Goal: Information Seeking & Learning: Learn about a topic

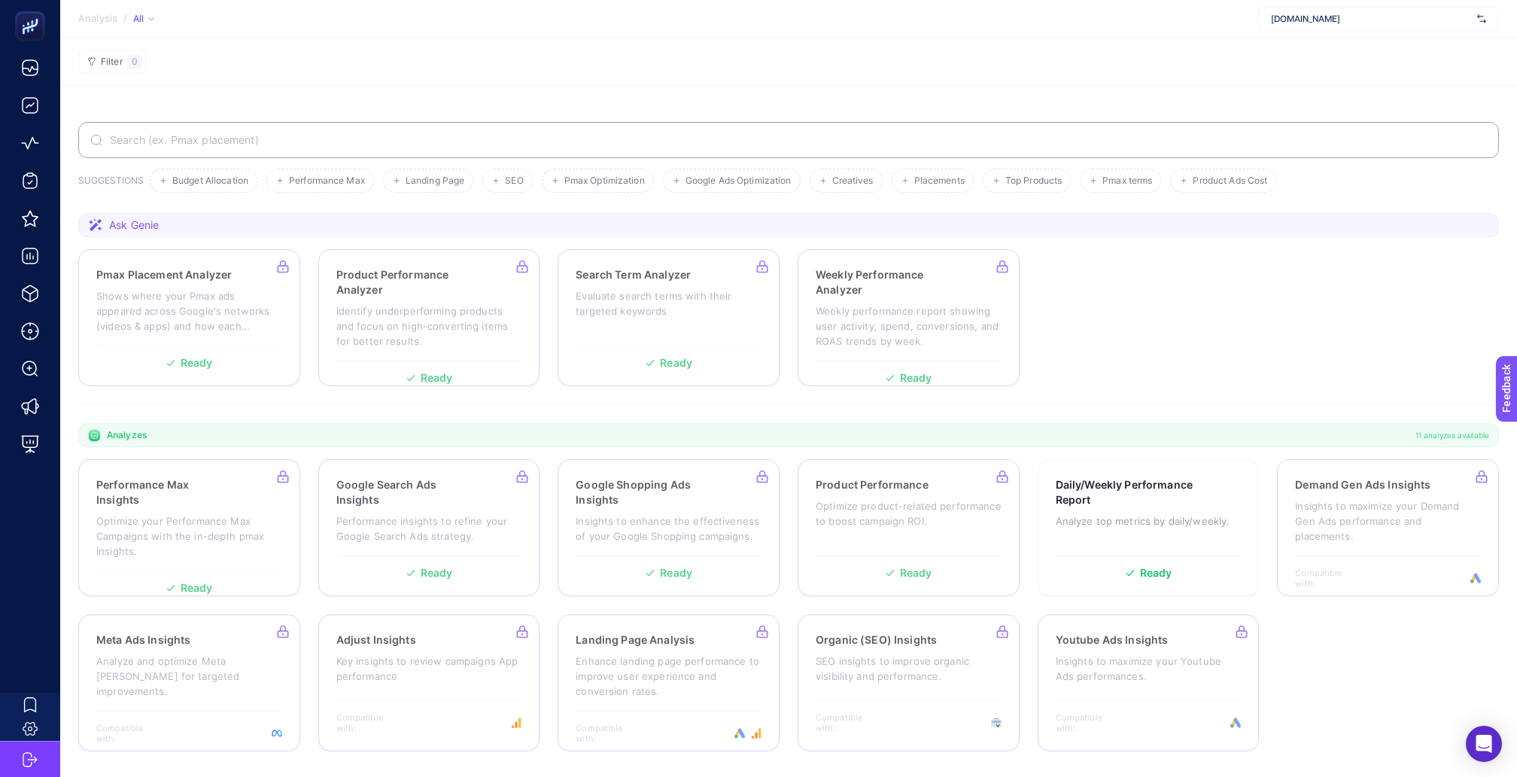
click at [1359, 23] on span "[DOMAIN_NAME]" at bounding box center [1371, 19] width 200 height 12
type input "nuru"
click at [1331, 50] on span "[URL][DOMAIN_NAME]" at bounding box center [1317, 50] width 92 height 12
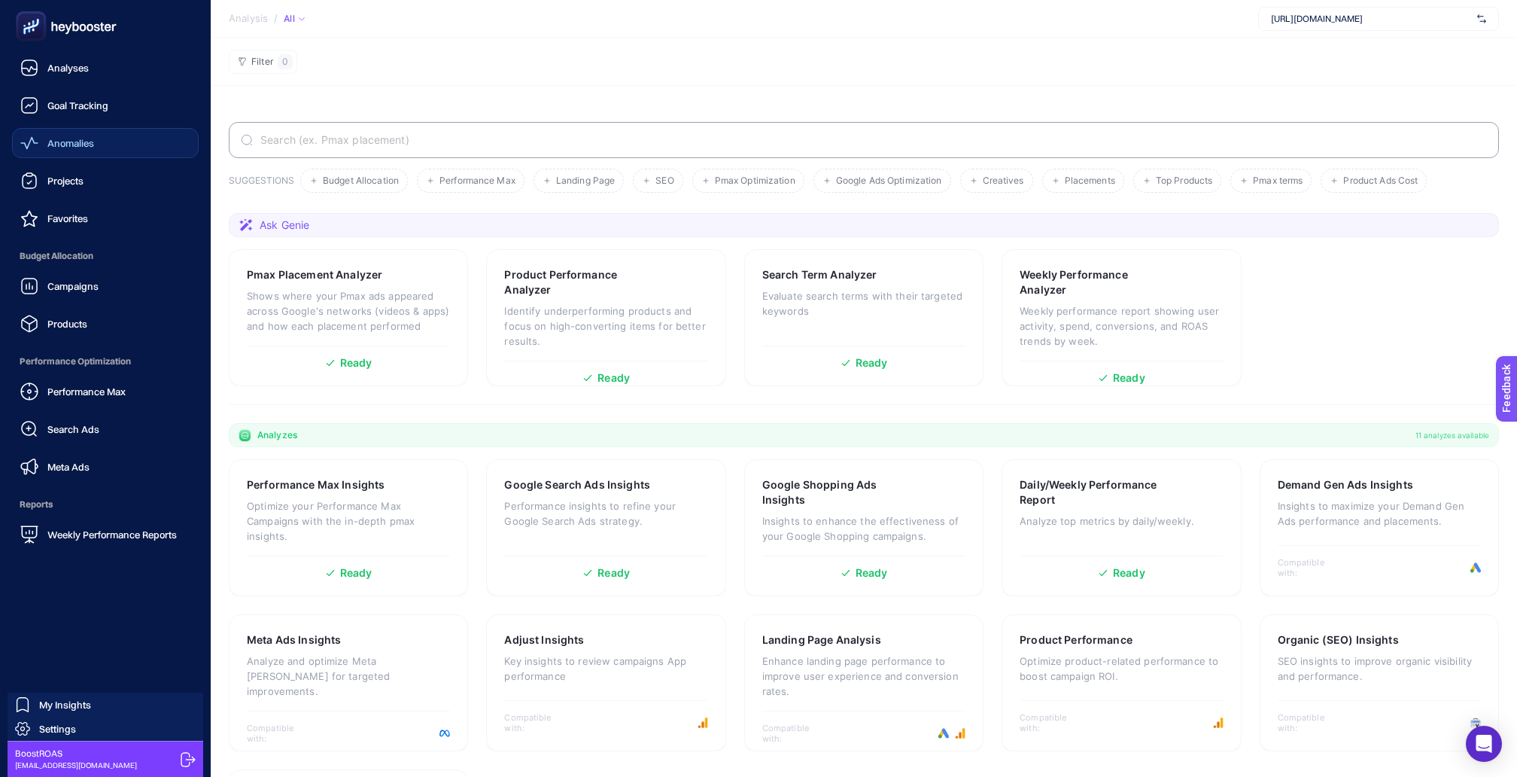
click at [69, 145] on div "Anomalies" at bounding box center [57, 143] width 74 height 18
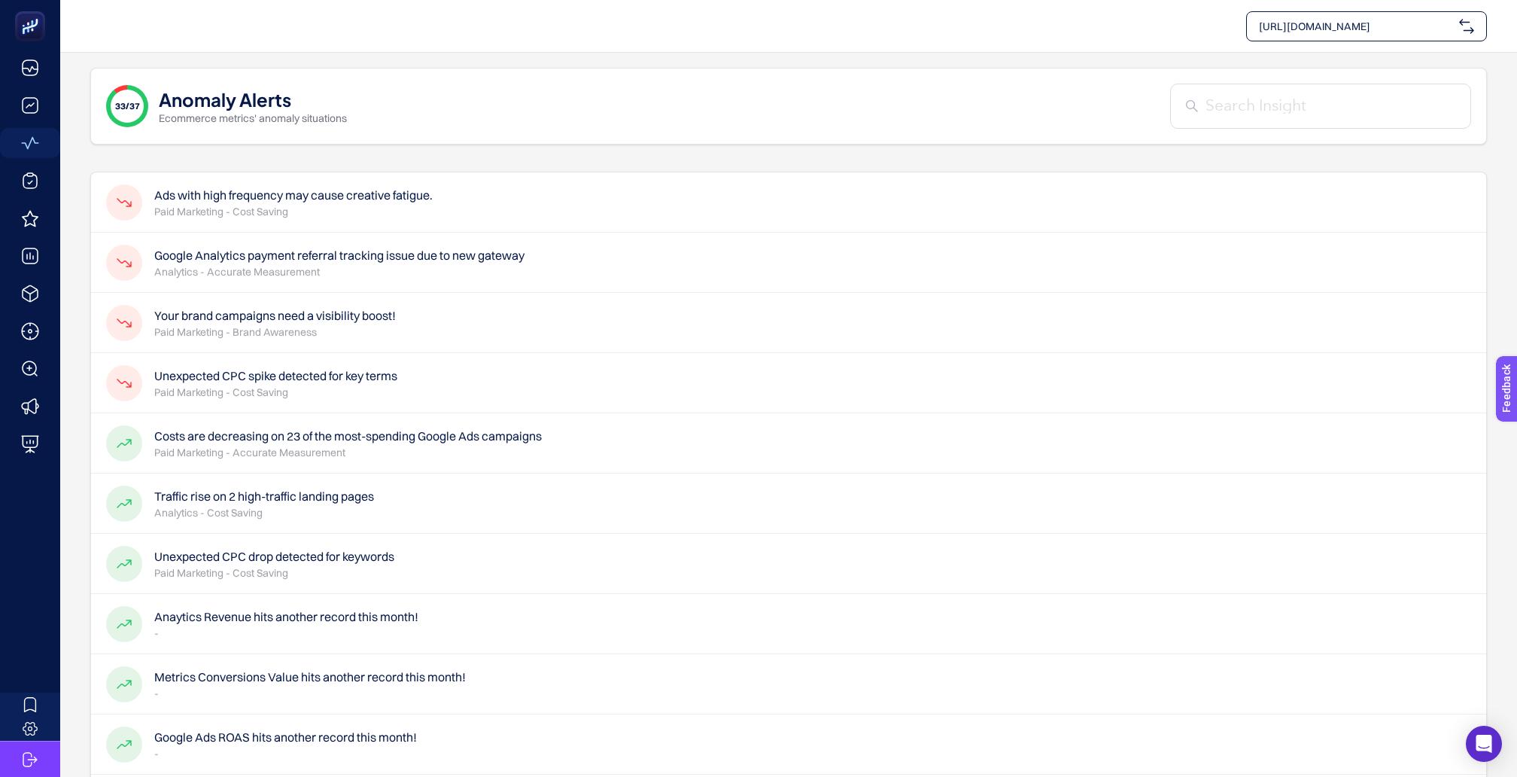
click at [234, 264] on p "Analytics - Accurate Measurement" at bounding box center [339, 271] width 370 height 15
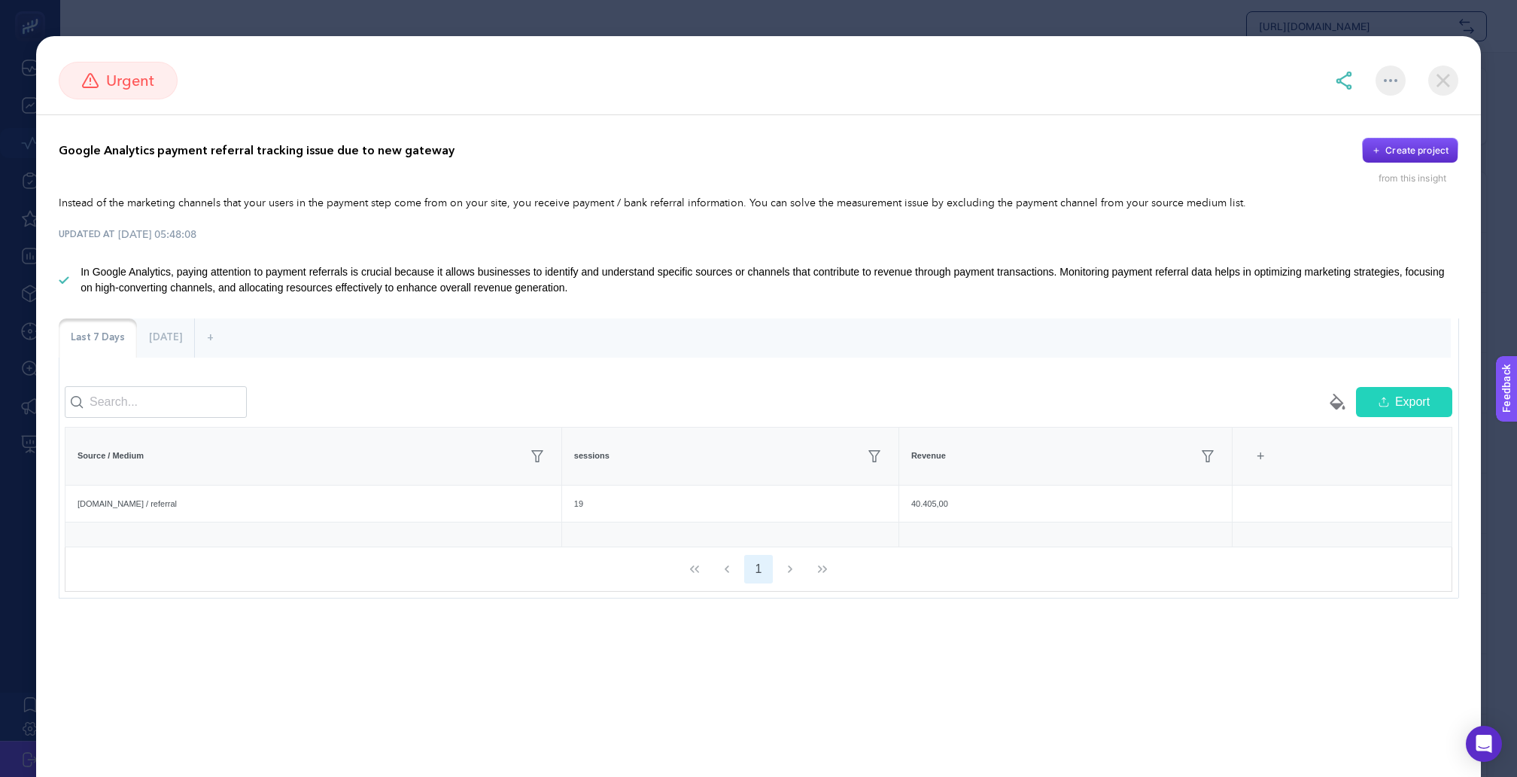
click at [1427, 82] on div at bounding box center [1396, 80] width 123 height 30
click at [1438, 79] on img at bounding box center [1444, 80] width 30 height 30
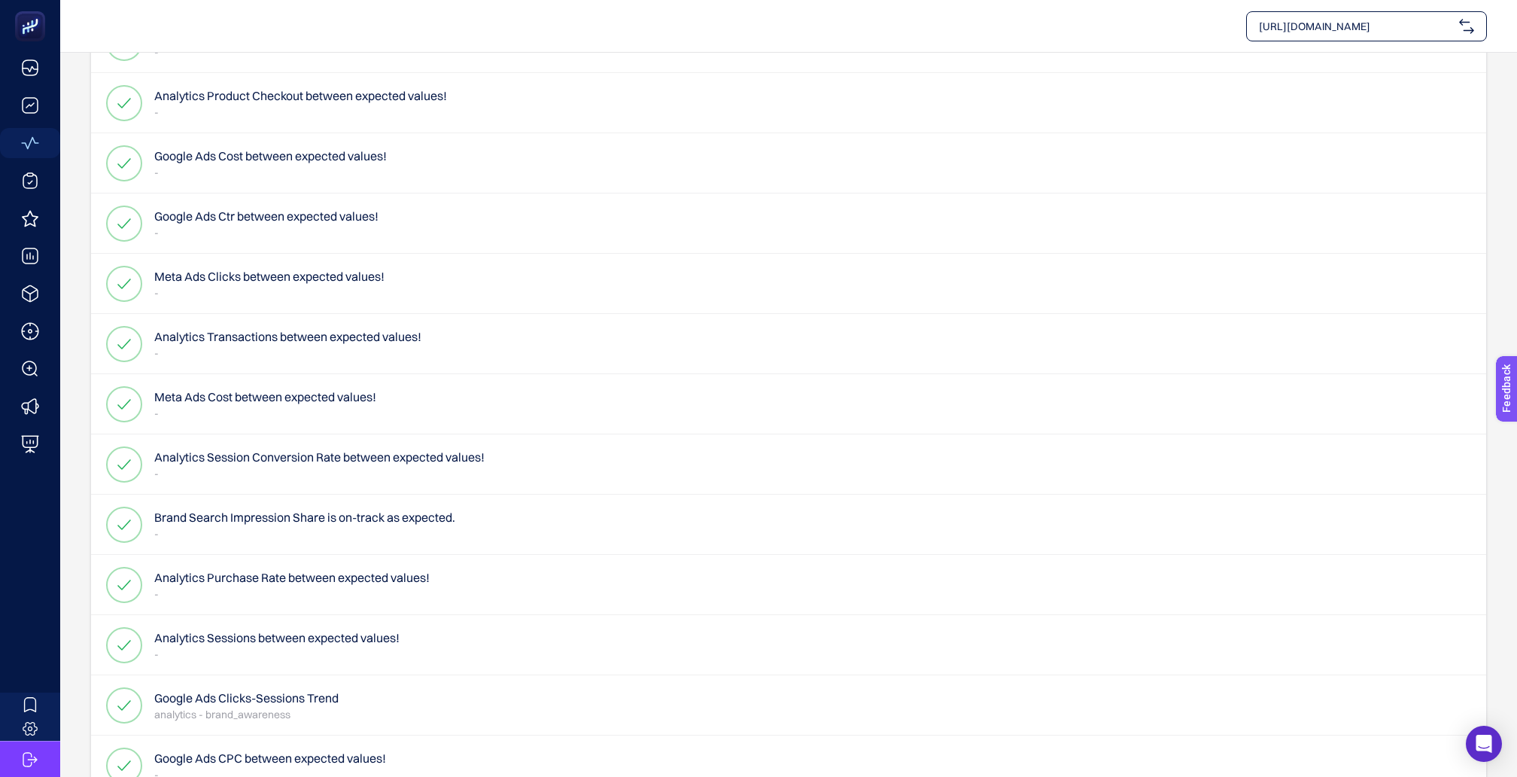
scroll to position [1499, 0]
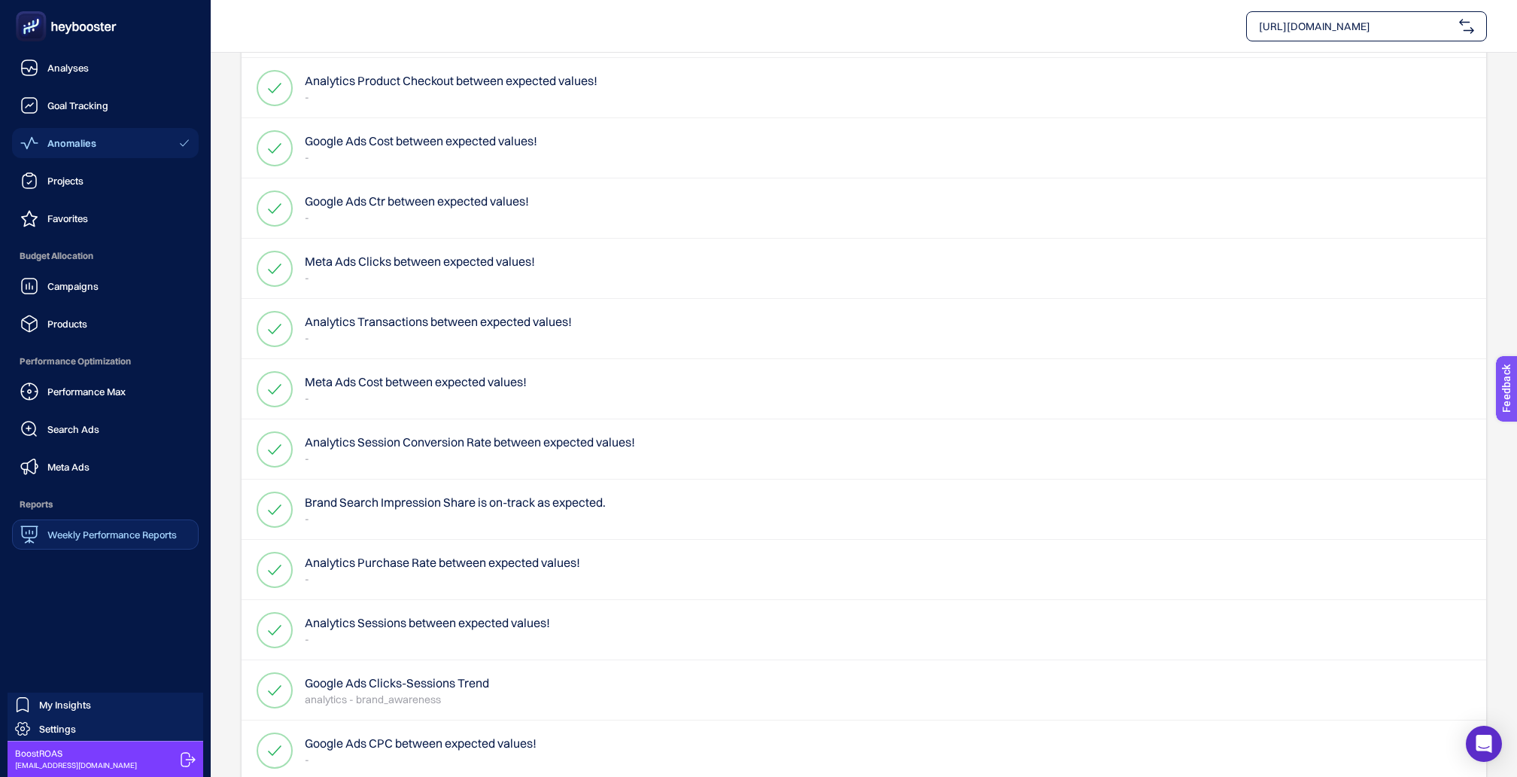
click at [70, 525] on div "Weekly Performance Reports" at bounding box center [98, 534] width 157 height 18
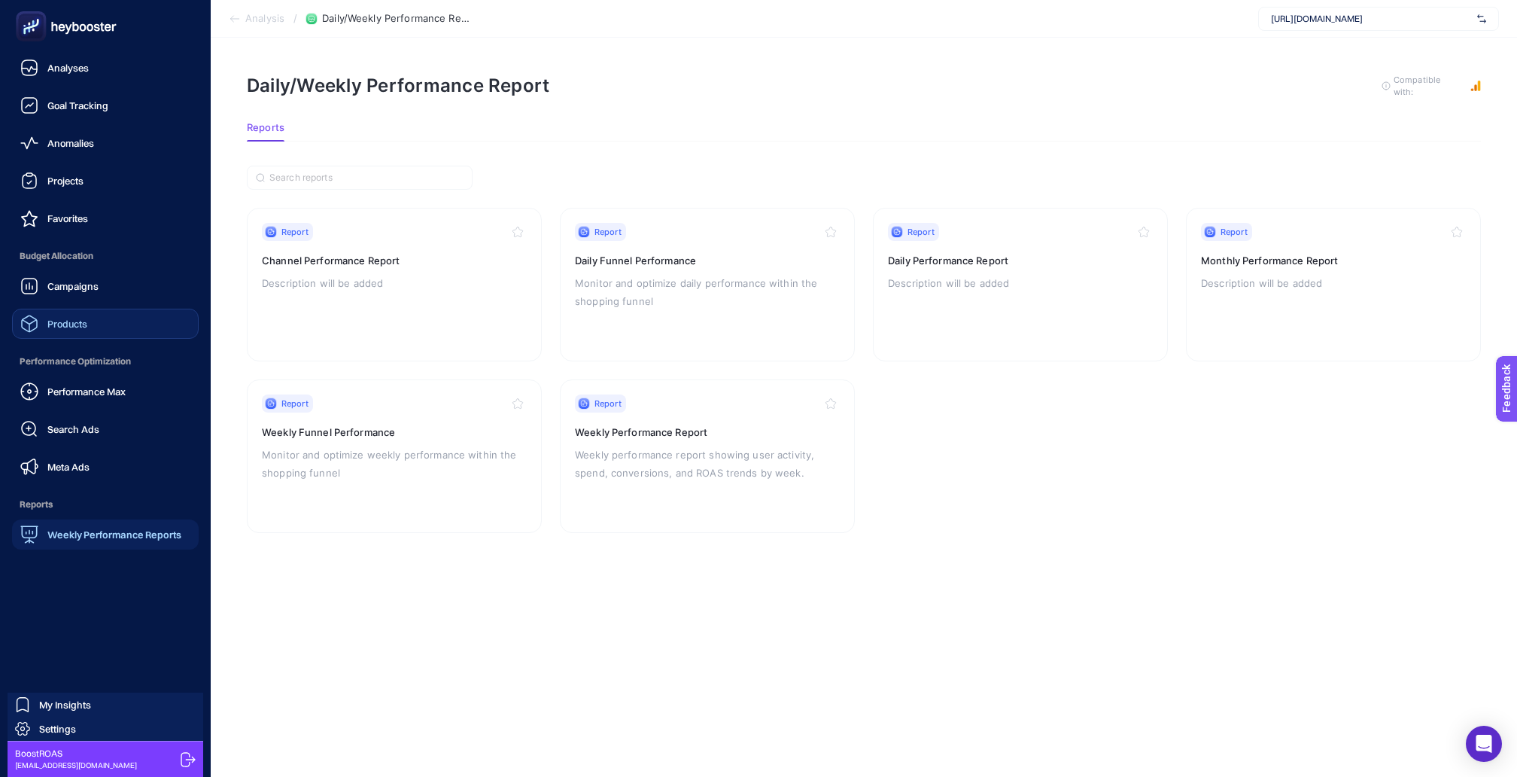
click at [68, 318] on span "Products" at bounding box center [67, 324] width 40 height 12
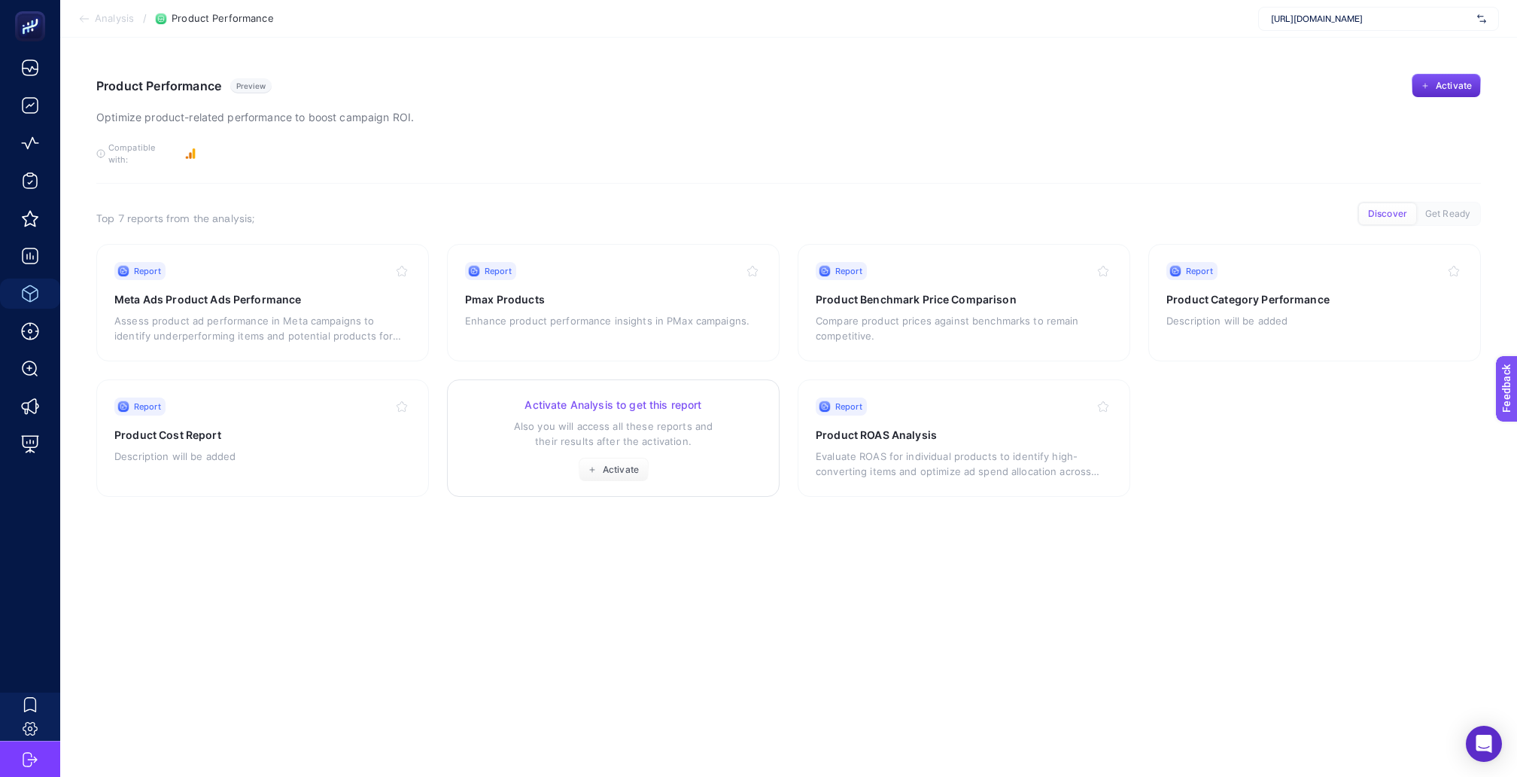
click at [508, 429] on div "Activate Analysis to get this report Also you will access all these reports and…" at bounding box center [613, 439] width 297 height 84
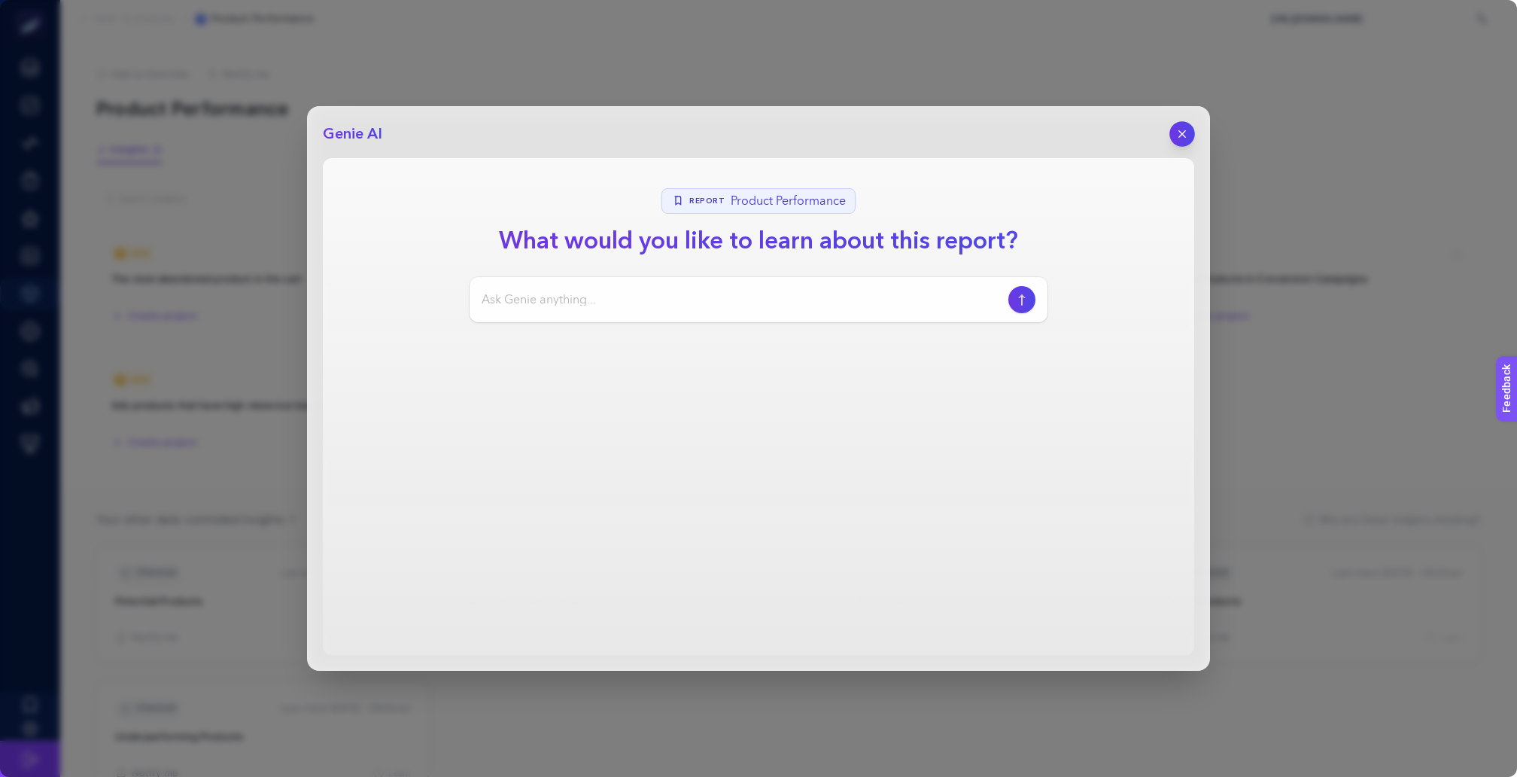
click at [1182, 128] on icon "button" at bounding box center [1182, 134] width 13 height 13
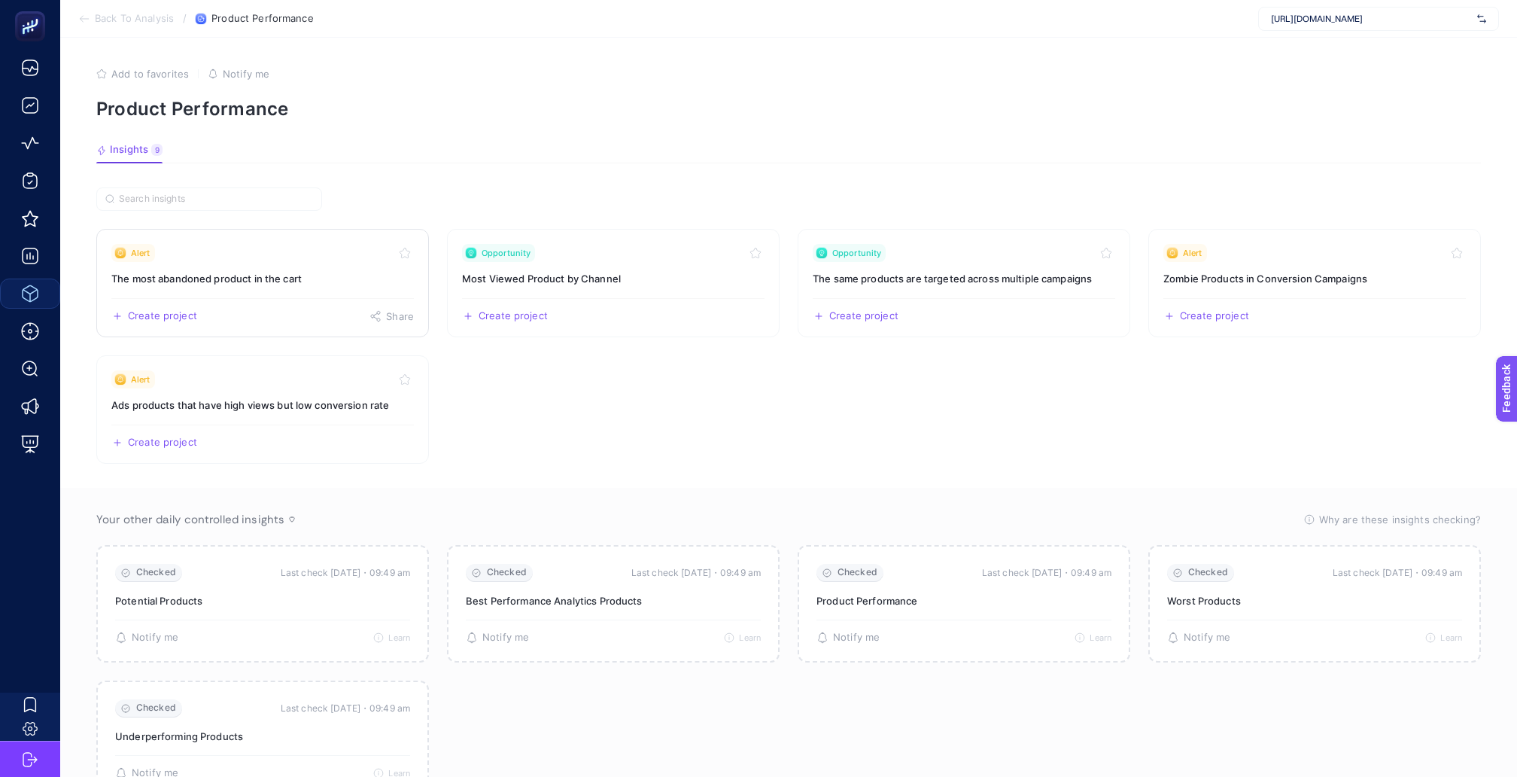
click at [251, 281] on link "Alert The most abandoned product in the cart Create project Share" at bounding box center [262, 283] width 333 height 108
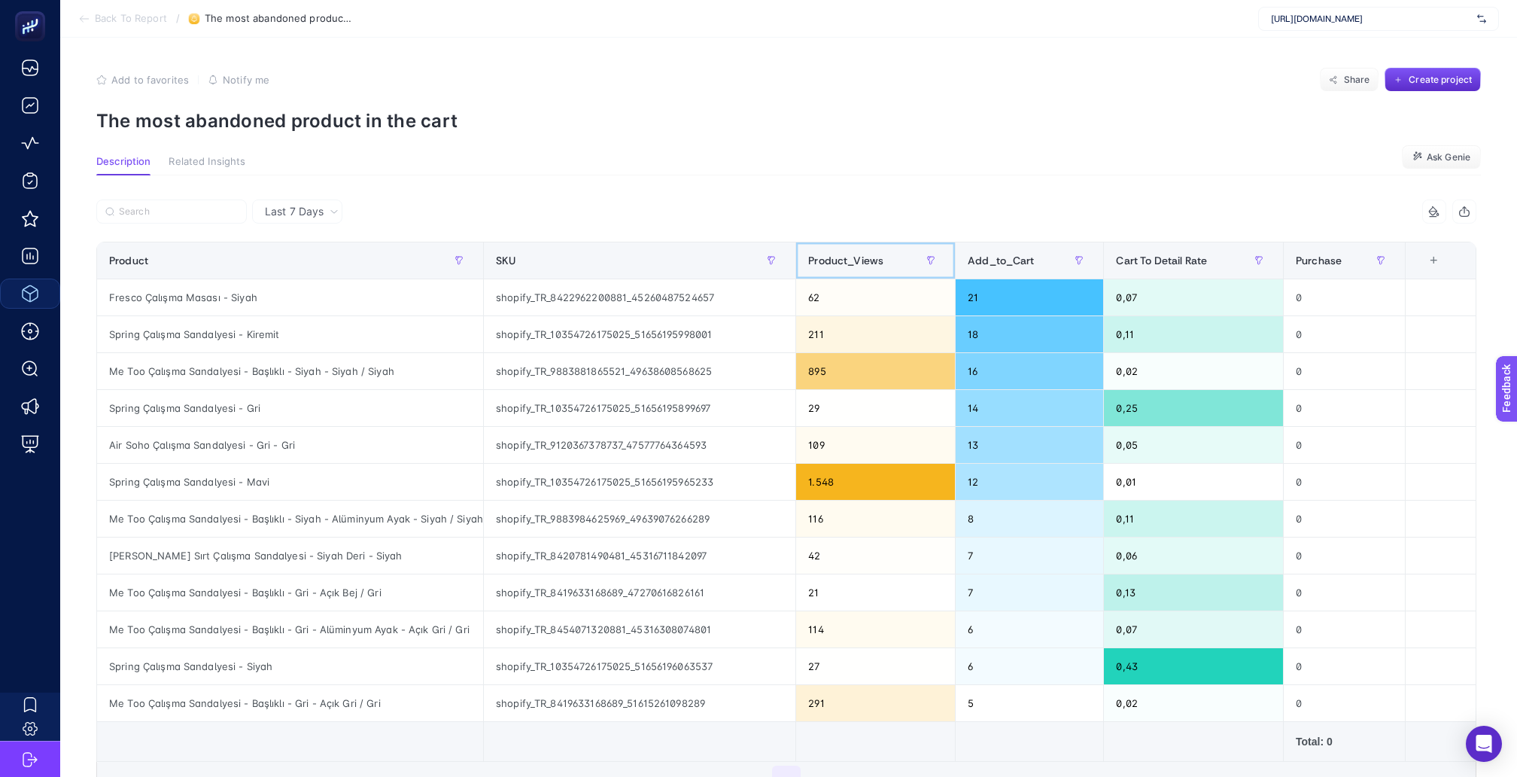
click at [851, 254] on span "Product_Views" at bounding box center [845, 260] width 75 height 12
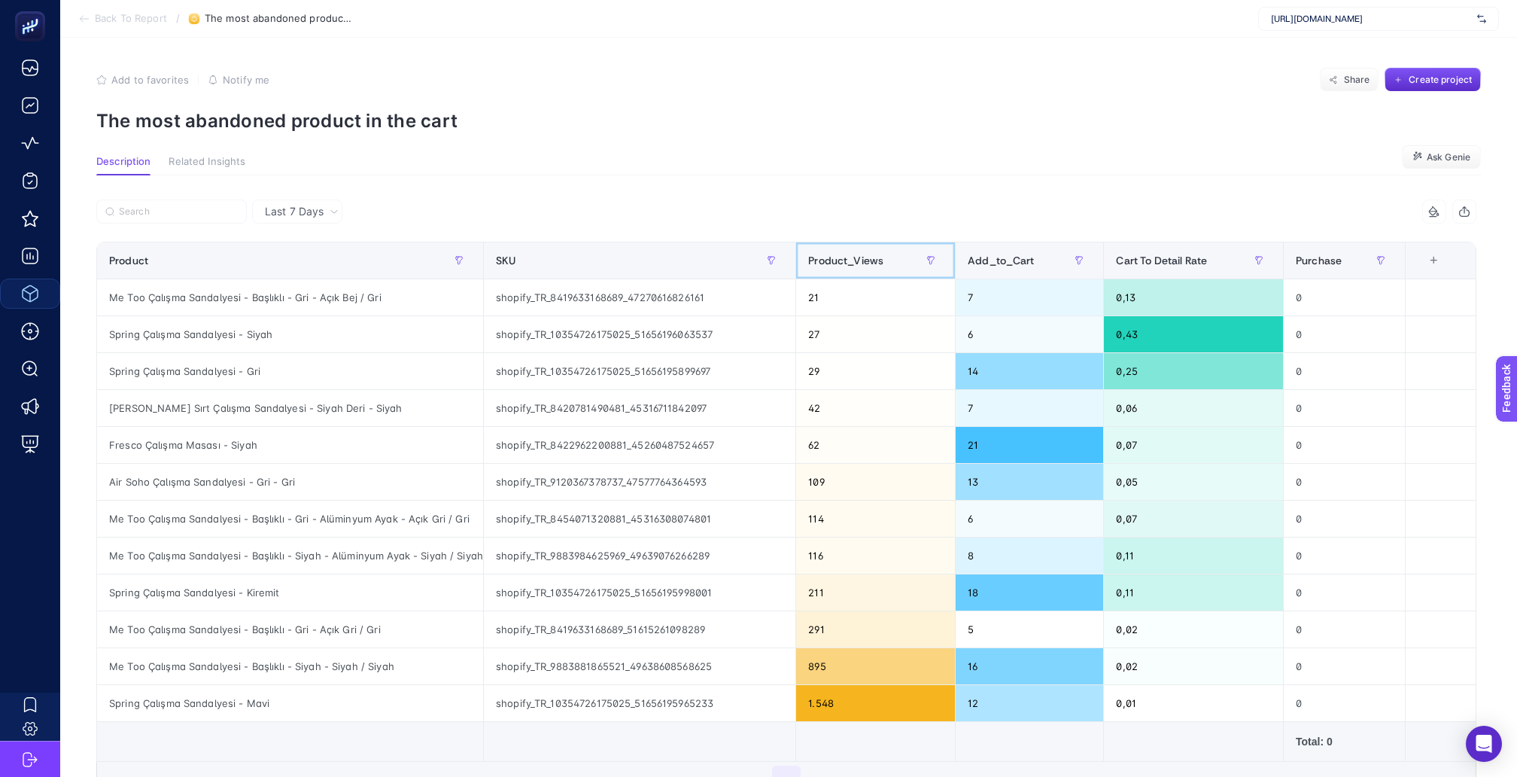
click at [851, 254] on span "Product_Views" at bounding box center [845, 260] width 75 height 12
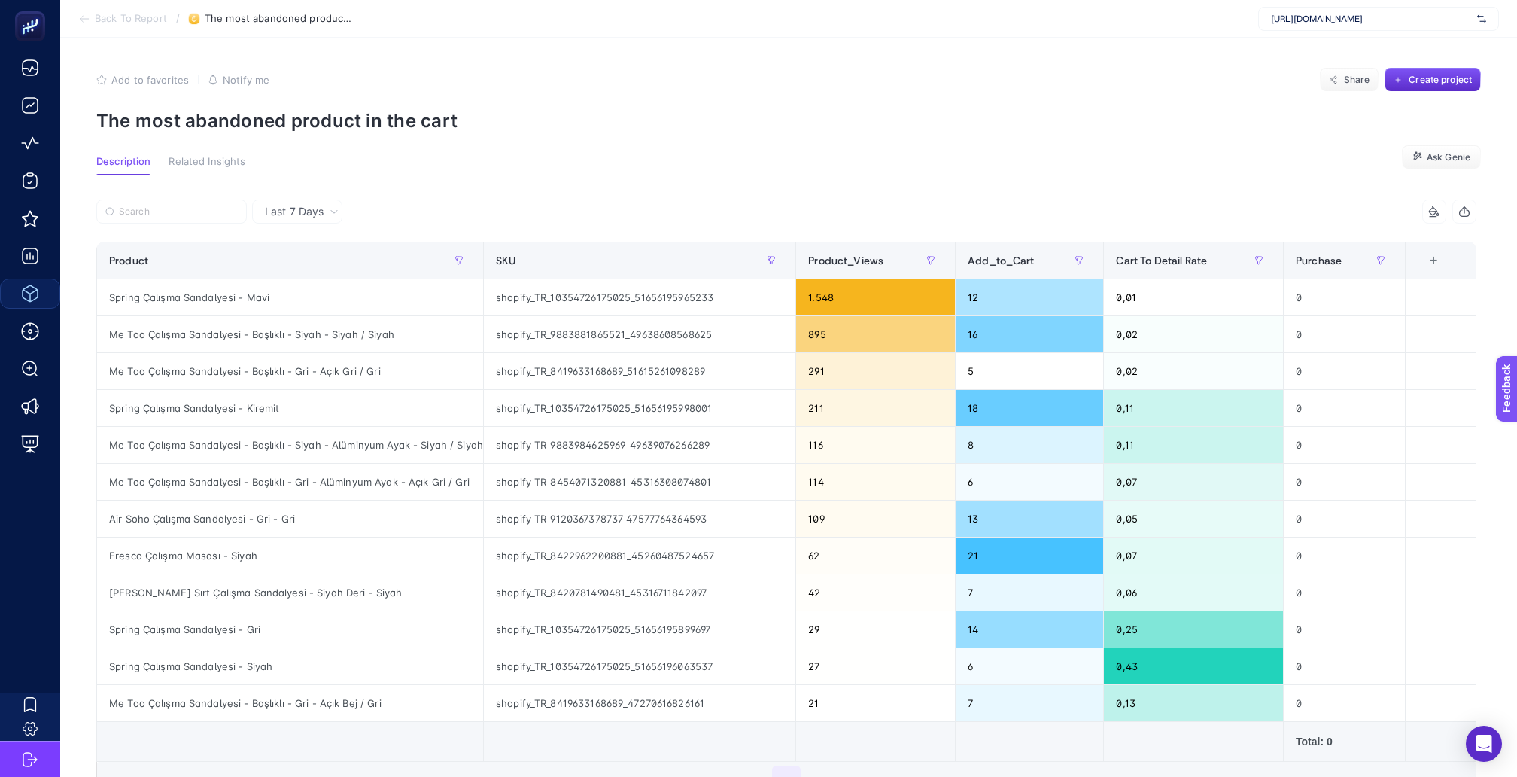
click at [150, 20] on span "Back To Report" at bounding box center [131, 19] width 72 height 12
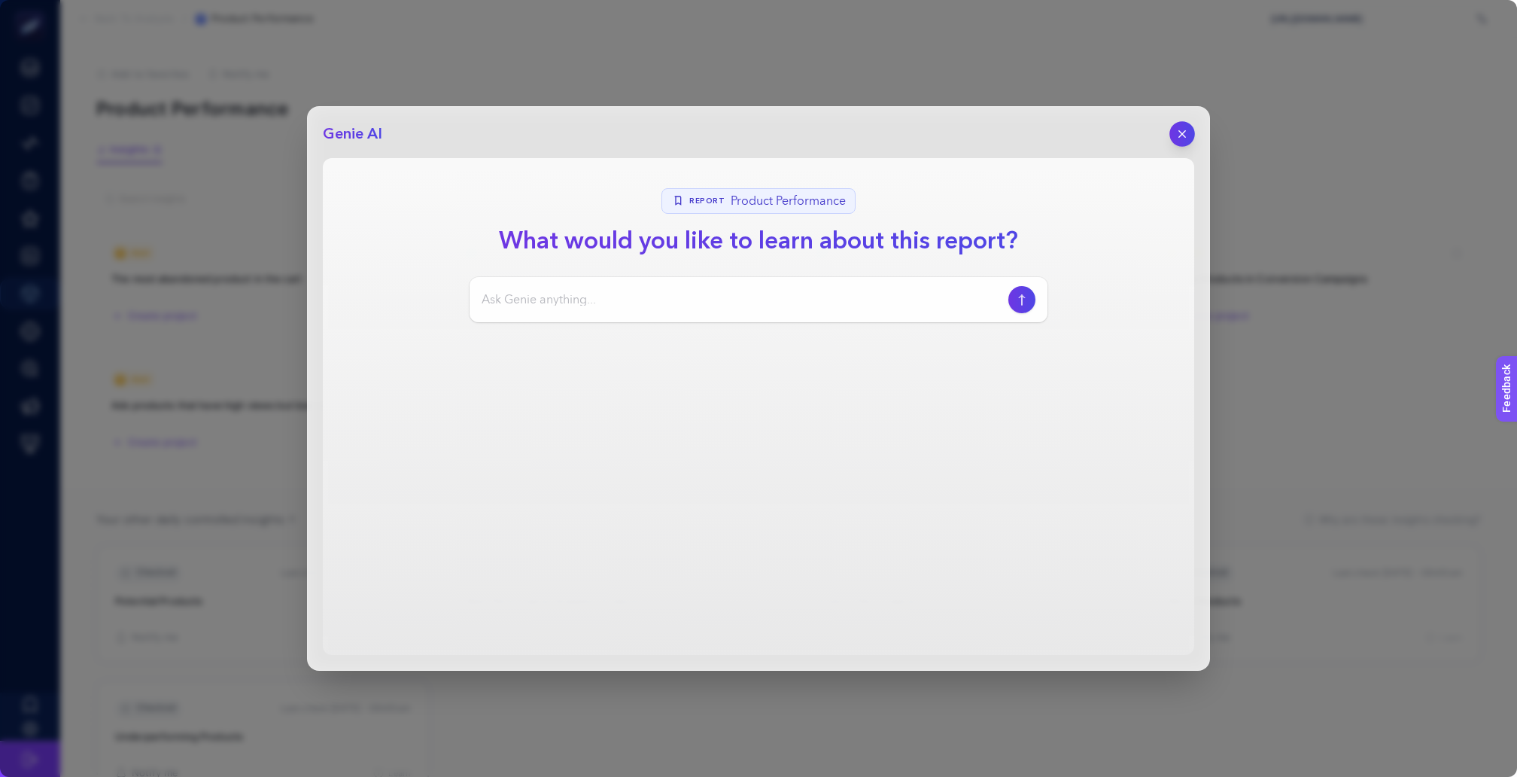
click at [1181, 136] on icon "button" at bounding box center [1182, 134] width 13 height 13
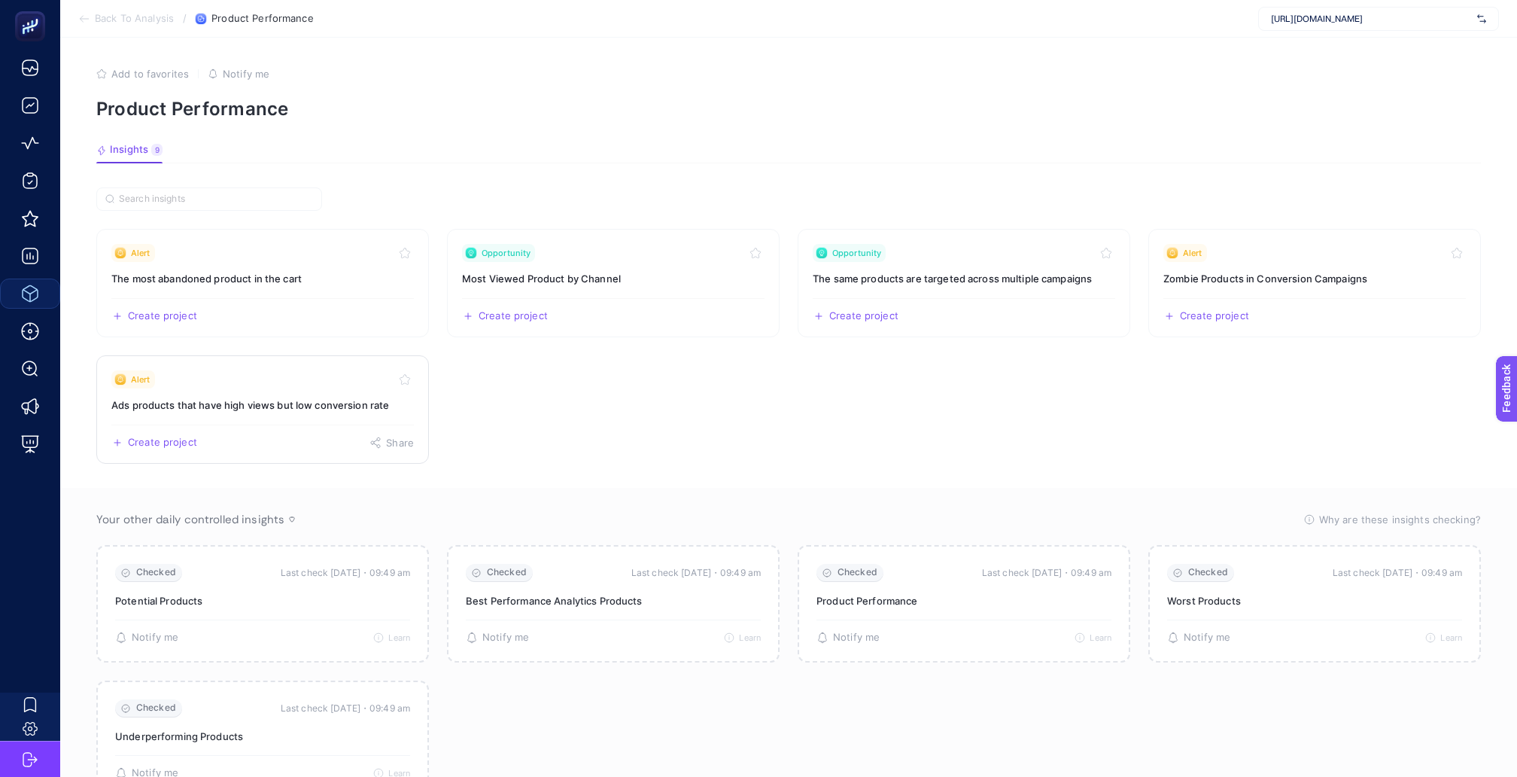
click at [263, 398] on link "Alert Ads products that have high views but low conversion rate Create project …" at bounding box center [262, 409] width 333 height 108
